Goal: Communication & Community: Connect with others

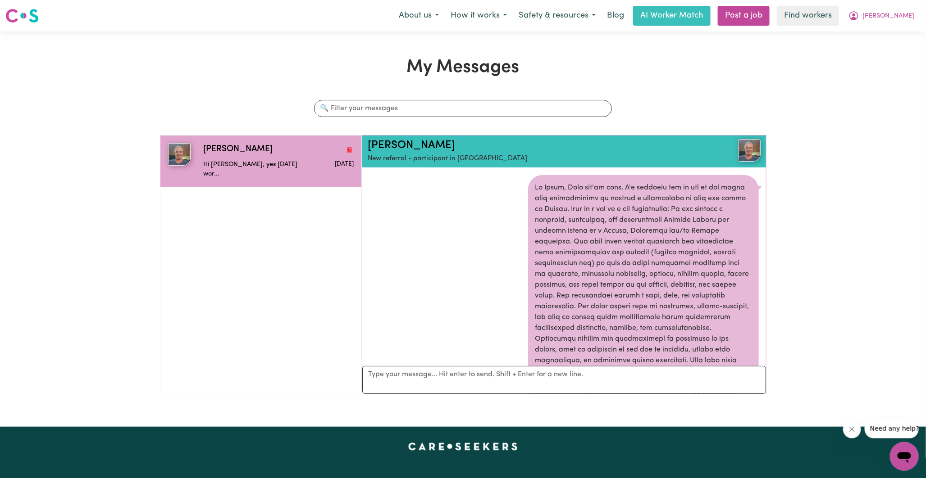
scroll to position [409, 0]
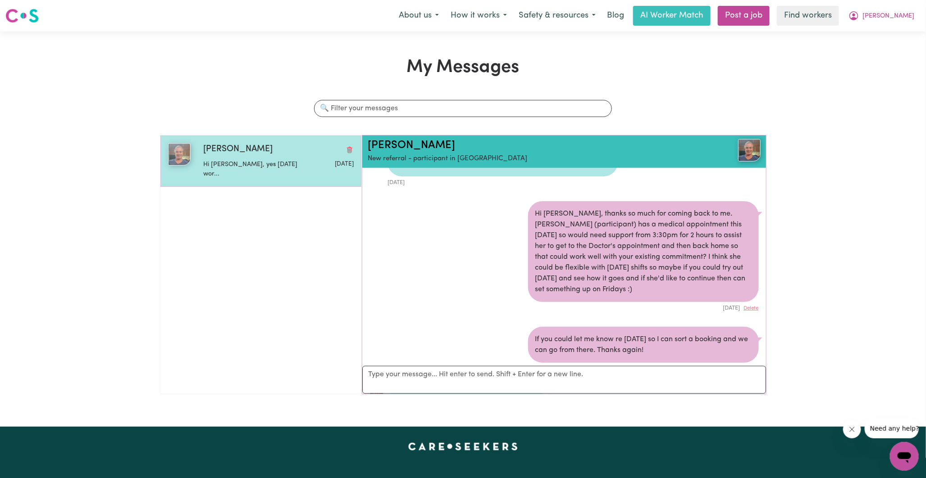
click at [227, 154] on span "[PERSON_NAME]" at bounding box center [237, 149] width 69 height 13
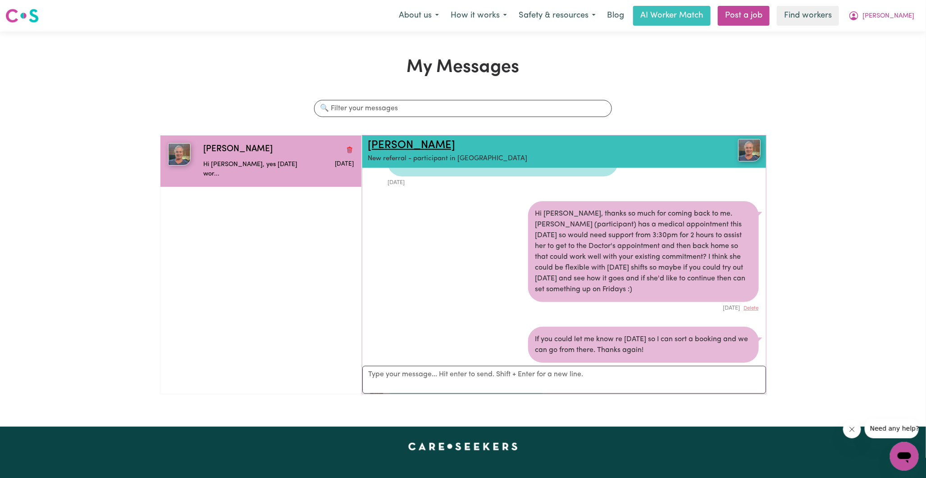
click at [390, 145] on link "[PERSON_NAME]" at bounding box center [411, 145] width 87 height 11
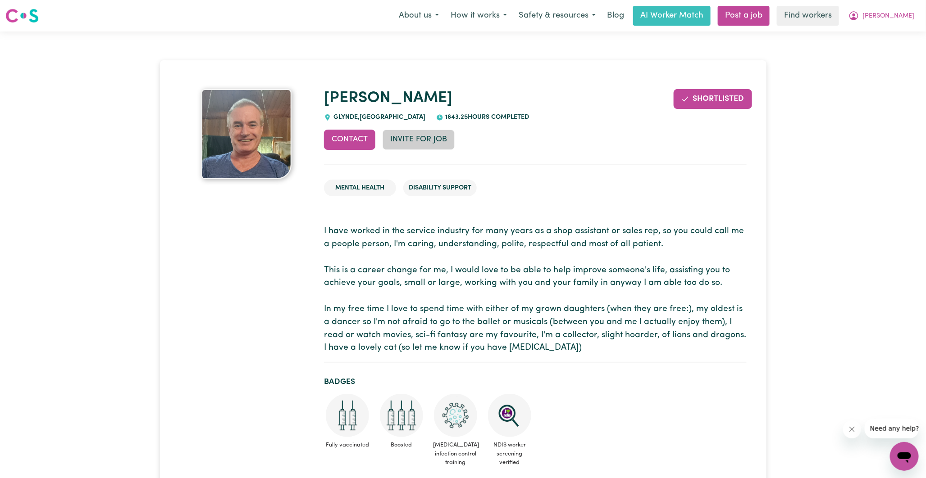
click at [415, 141] on button "Invite for Job" at bounding box center [418, 140] width 72 height 20
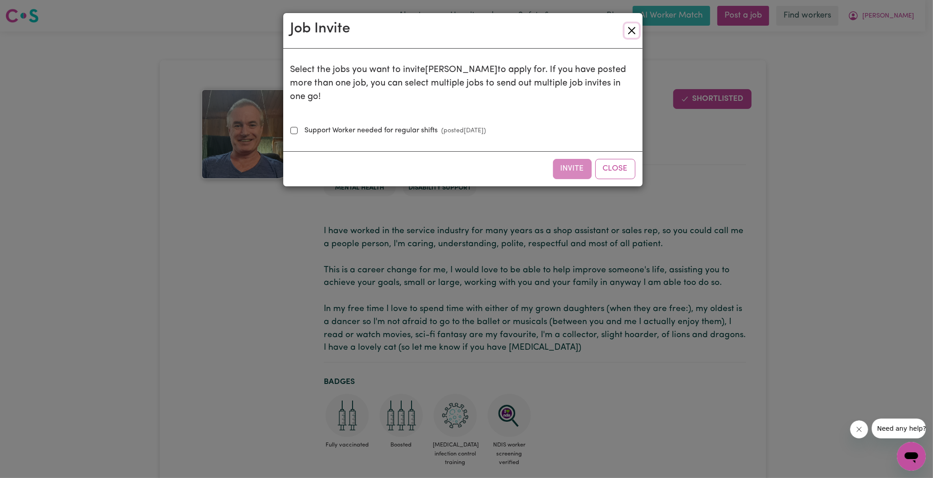
click at [631, 32] on button "Close" at bounding box center [632, 30] width 14 height 14
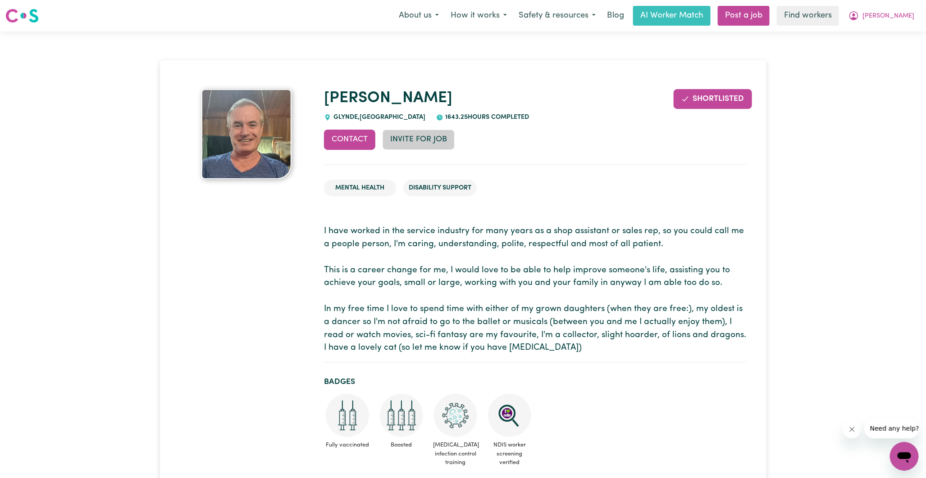
click at [408, 142] on button "Invite for Job" at bounding box center [418, 140] width 72 height 20
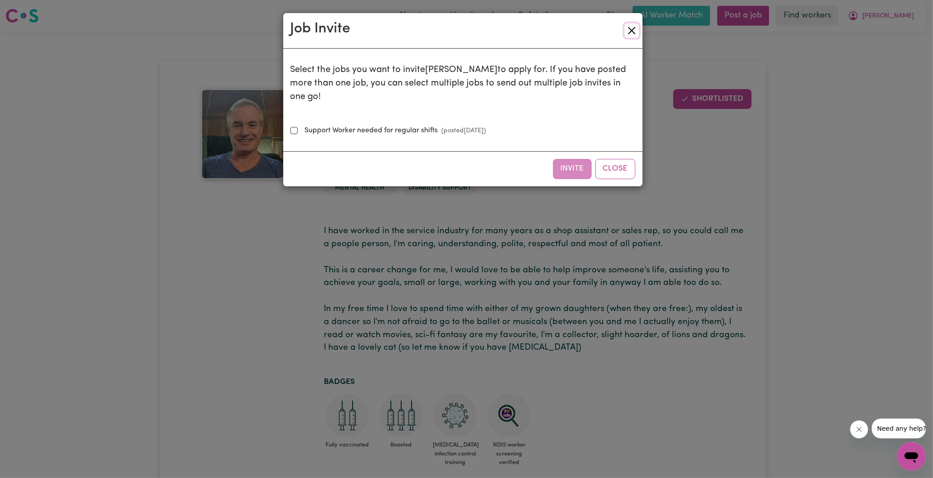
click at [634, 31] on button "Close" at bounding box center [632, 30] width 14 height 14
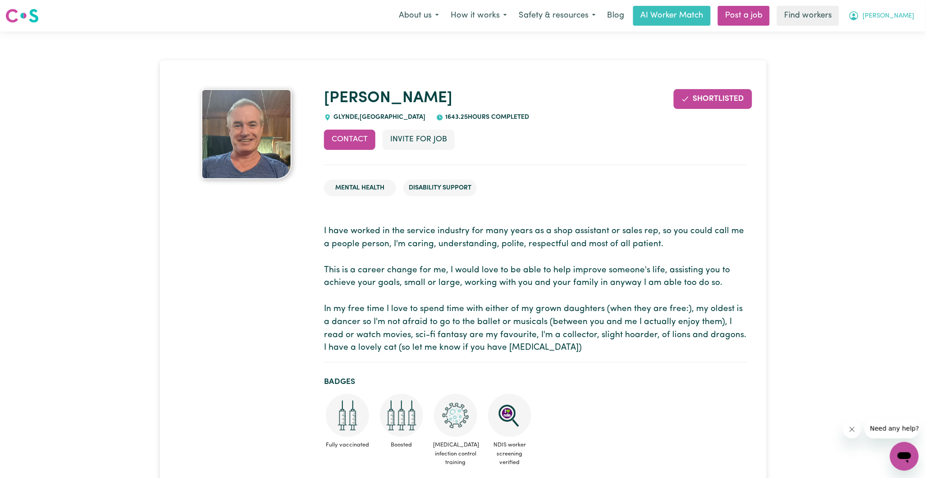
click at [859, 17] on icon "My Account" at bounding box center [853, 15] width 11 height 11
click at [879, 37] on link "My Dashboard" at bounding box center [884, 35] width 71 height 17
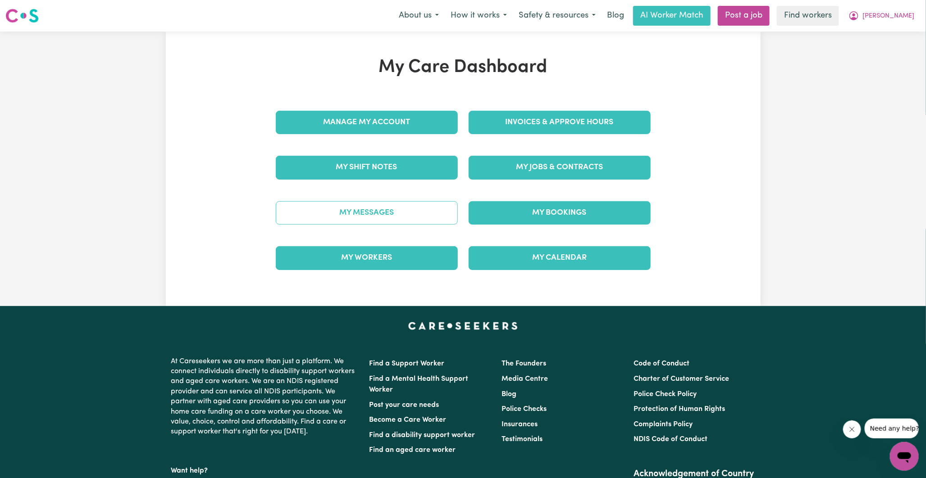
click at [360, 213] on link "My Messages" at bounding box center [367, 212] width 182 height 23
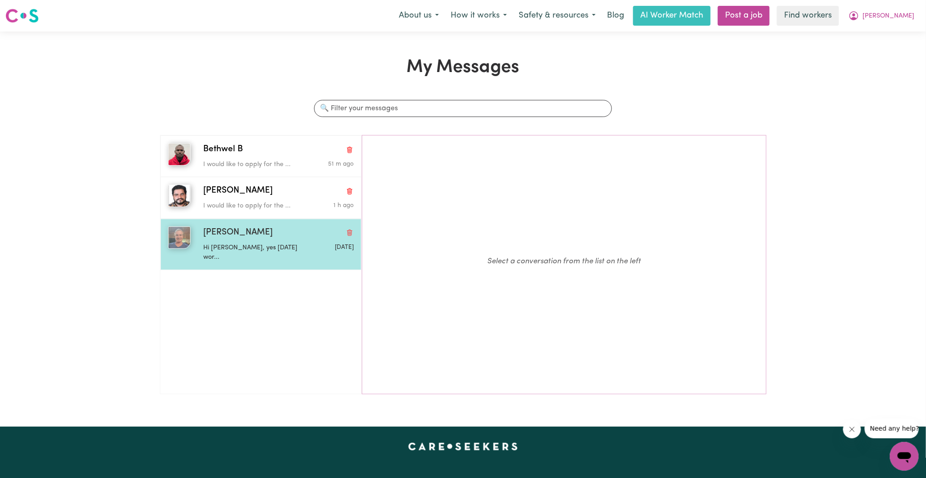
click at [232, 242] on div "Hi [PERSON_NAME], yes [DATE] wor..." at bounding box center [253, 251] width 100 height 23
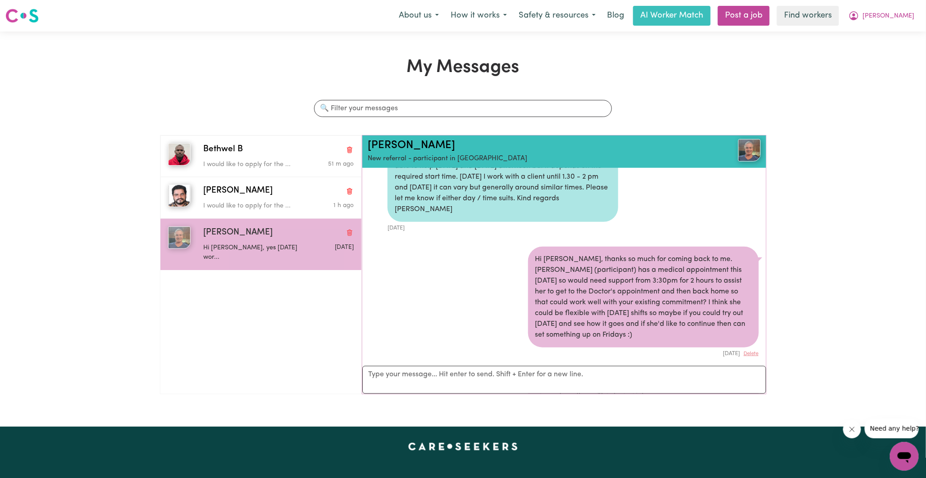
scroll to position [359, 0]
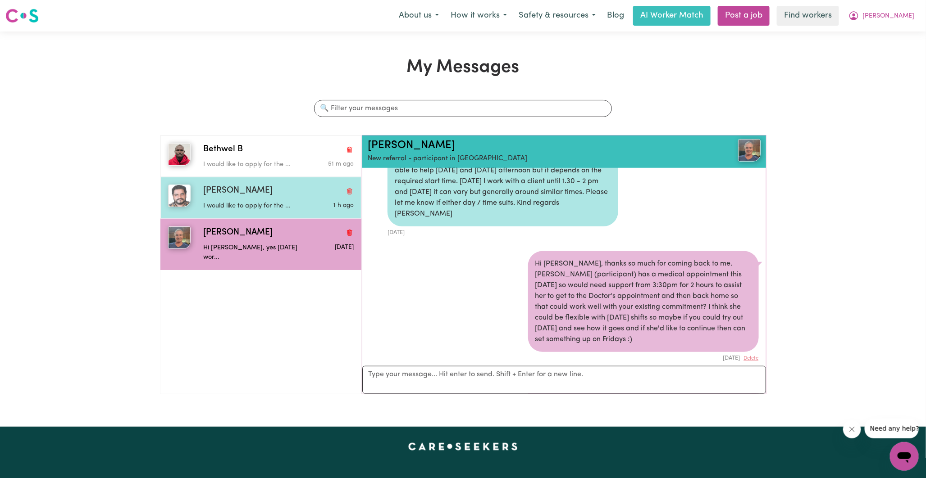
click at [250, 196] on div "[PERSON_NAME]" at bounding box center [278, 191] width 150 height 13
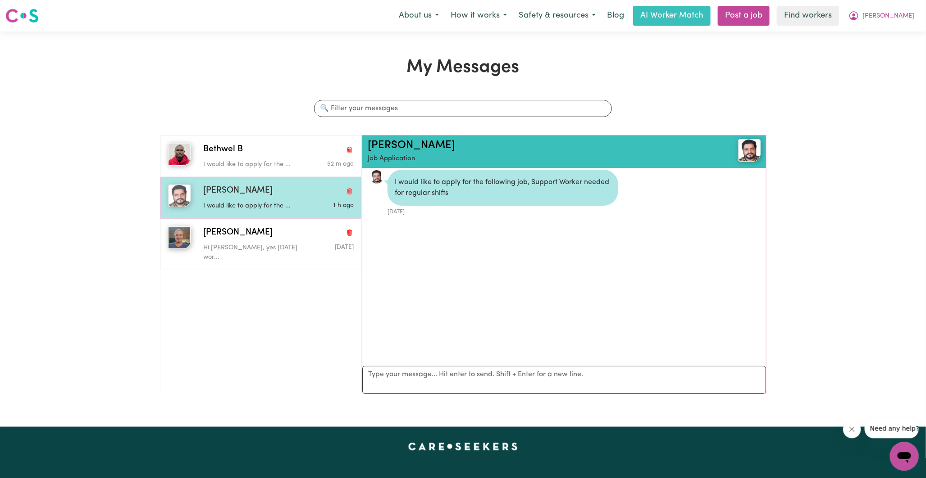
scroll to position [5, 0]
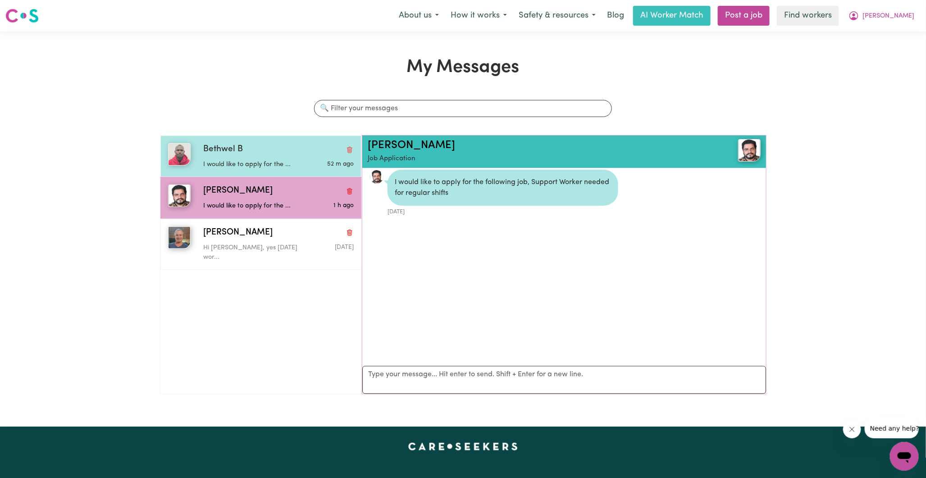
click at [252, 167] on p "I would like to apply for the ..." at bounding box center [253, 165] width 100 height 10
